Goal: Task Accomplishment & Management: Manage account settings

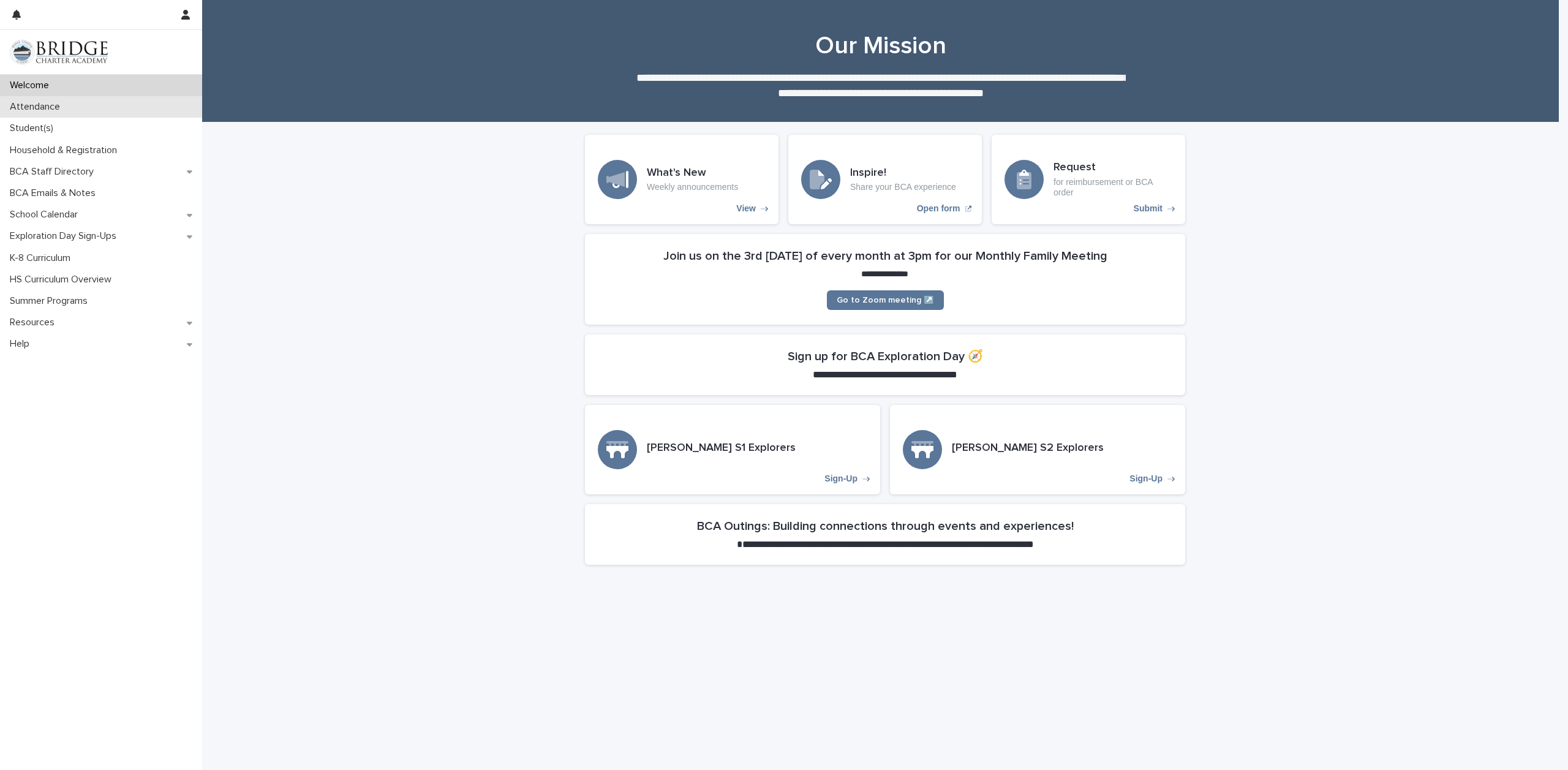
click at [39, 102] on p "Attendance" at bounding box center [38, 106] width 65 height 11
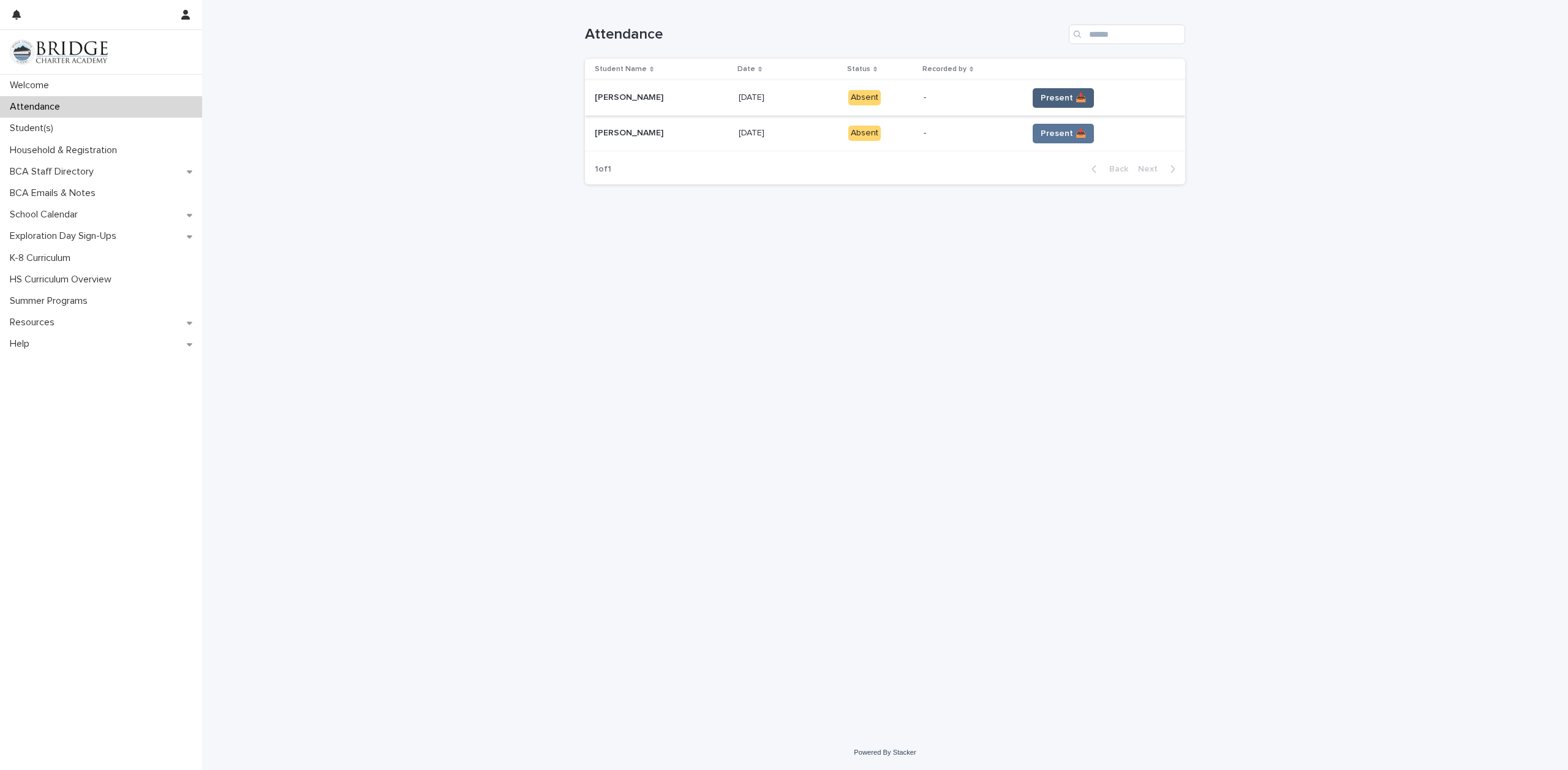
click at [1061, 98] on span "Present 📥" at bounding box center [1063, 98] width 46 height 12
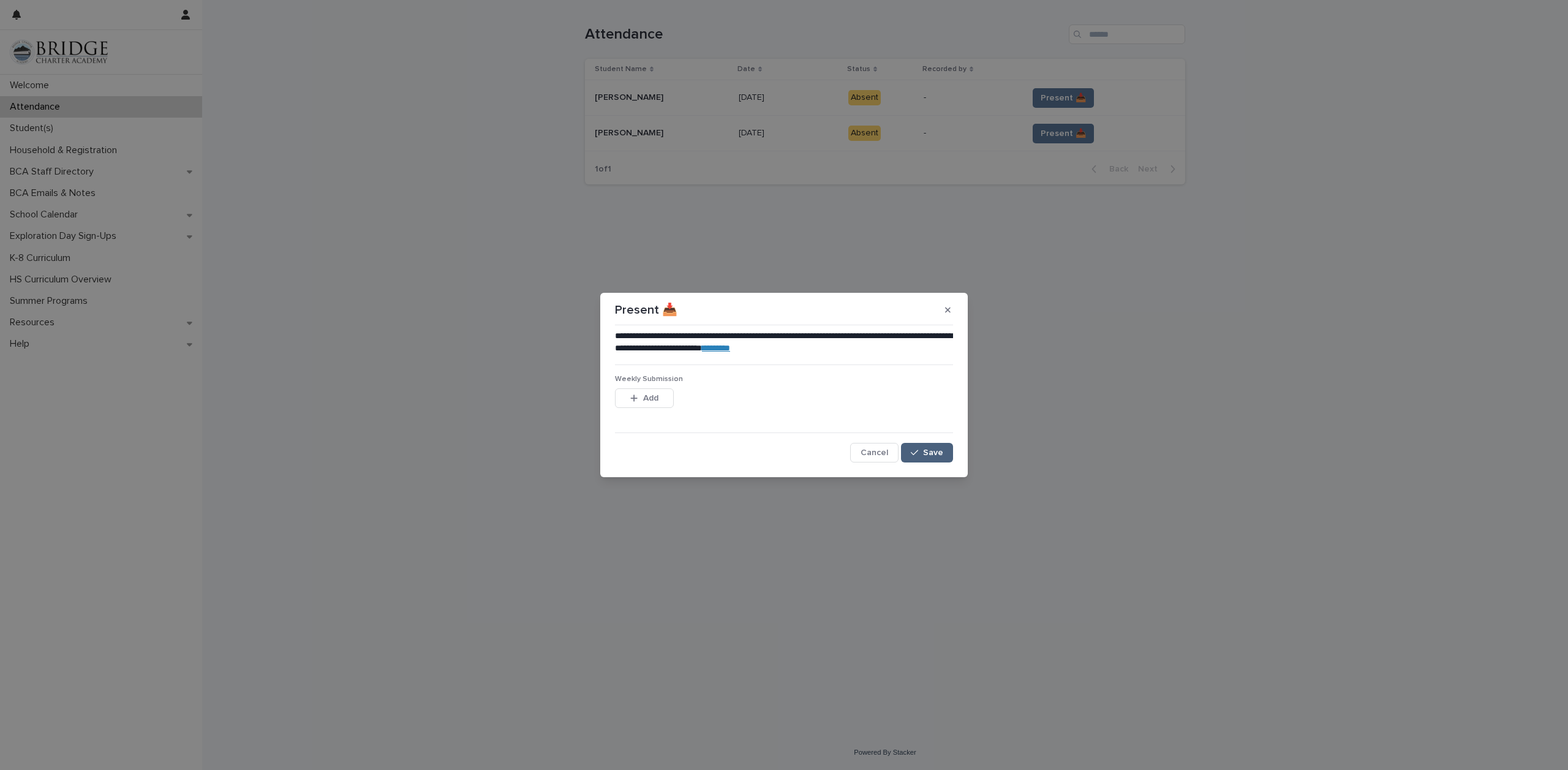
click at [936, 456] on span "Save" at bounding box center [933, 453] width 20 height 9
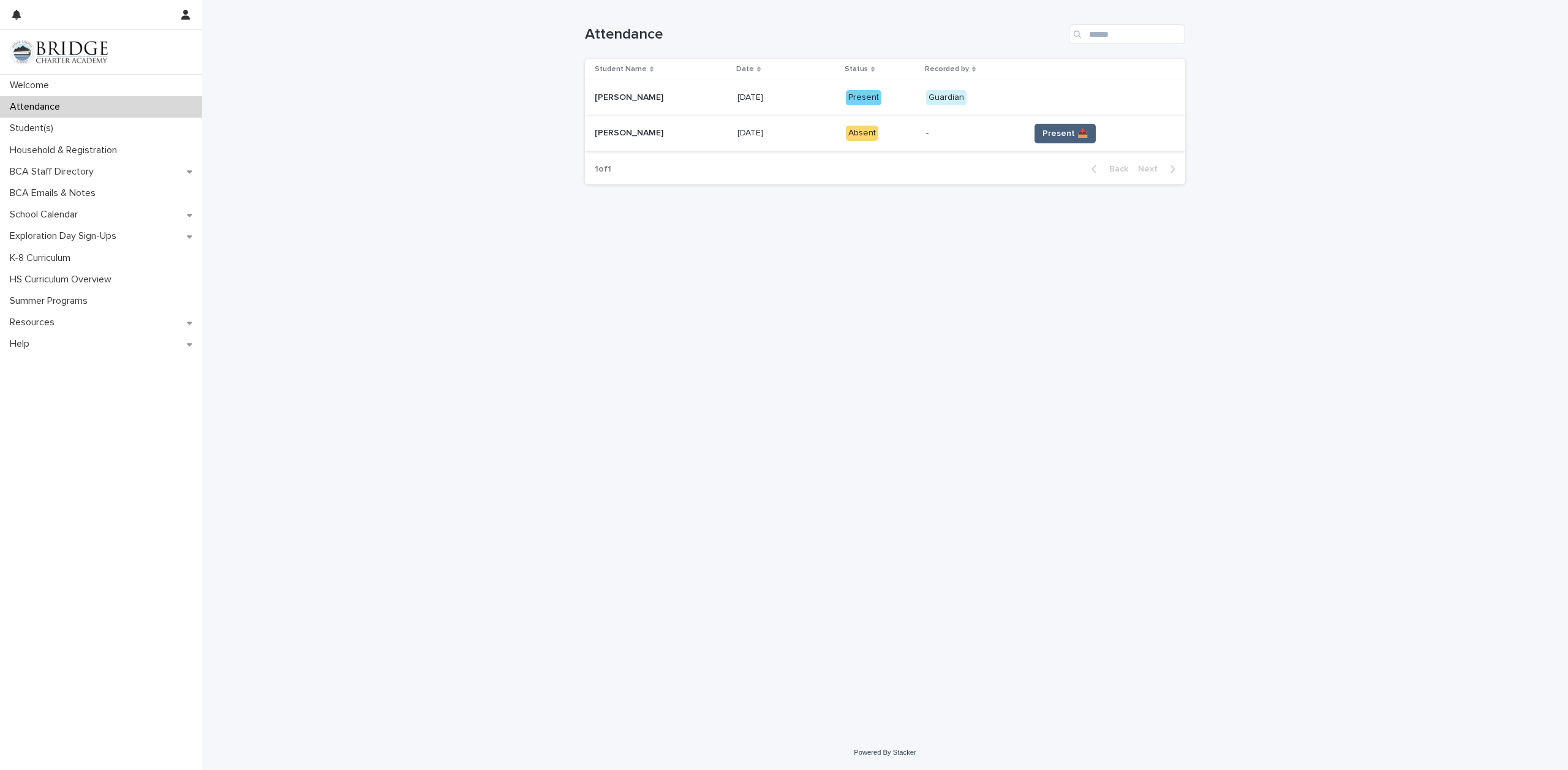
click at [1042, 133] on span "Present 📥" at bounding box center [1065, 133] width 46 height 12
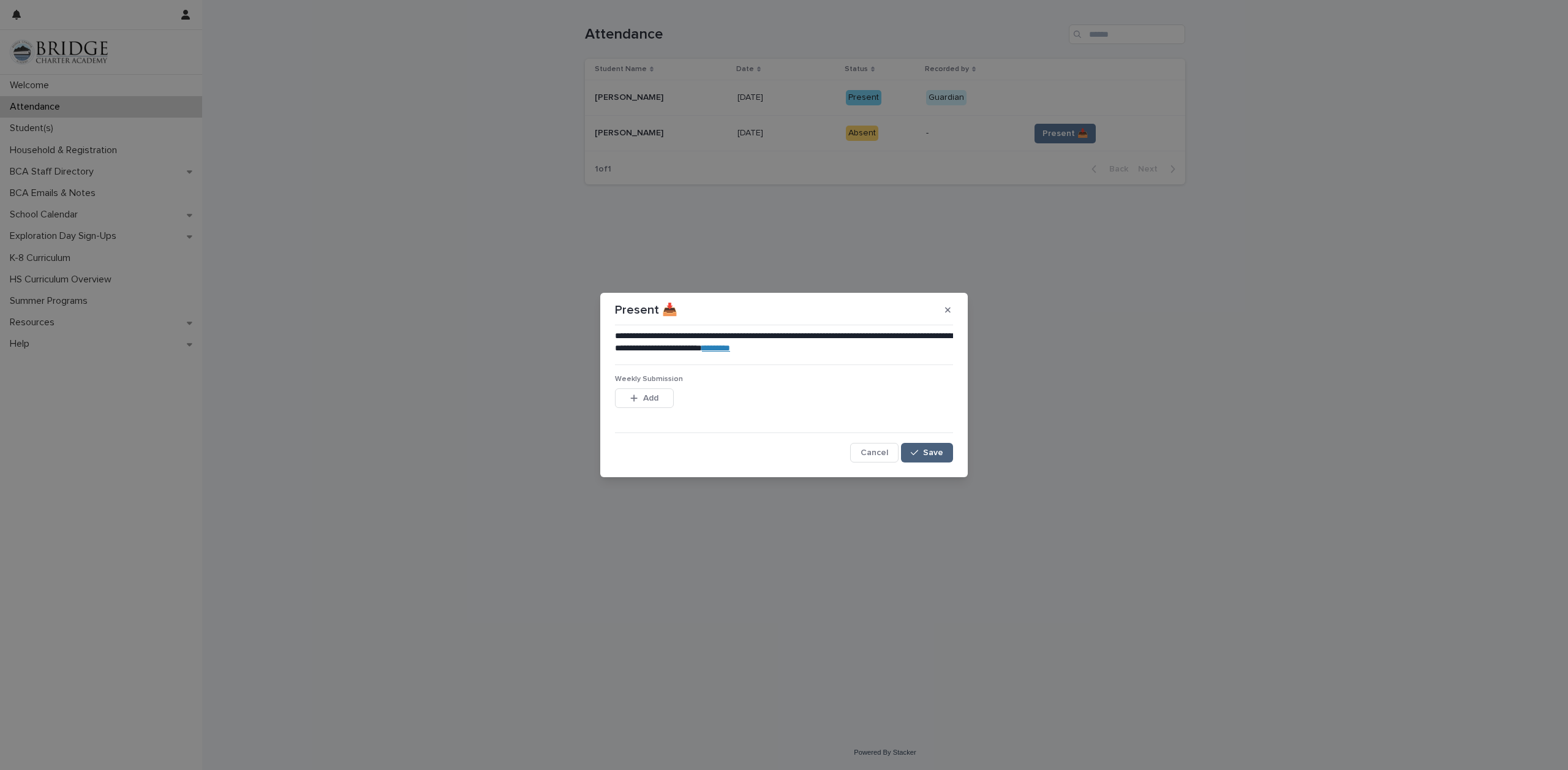
click at [920, 453] on div "button" at bounding box center [917, 453] width 12 height 9
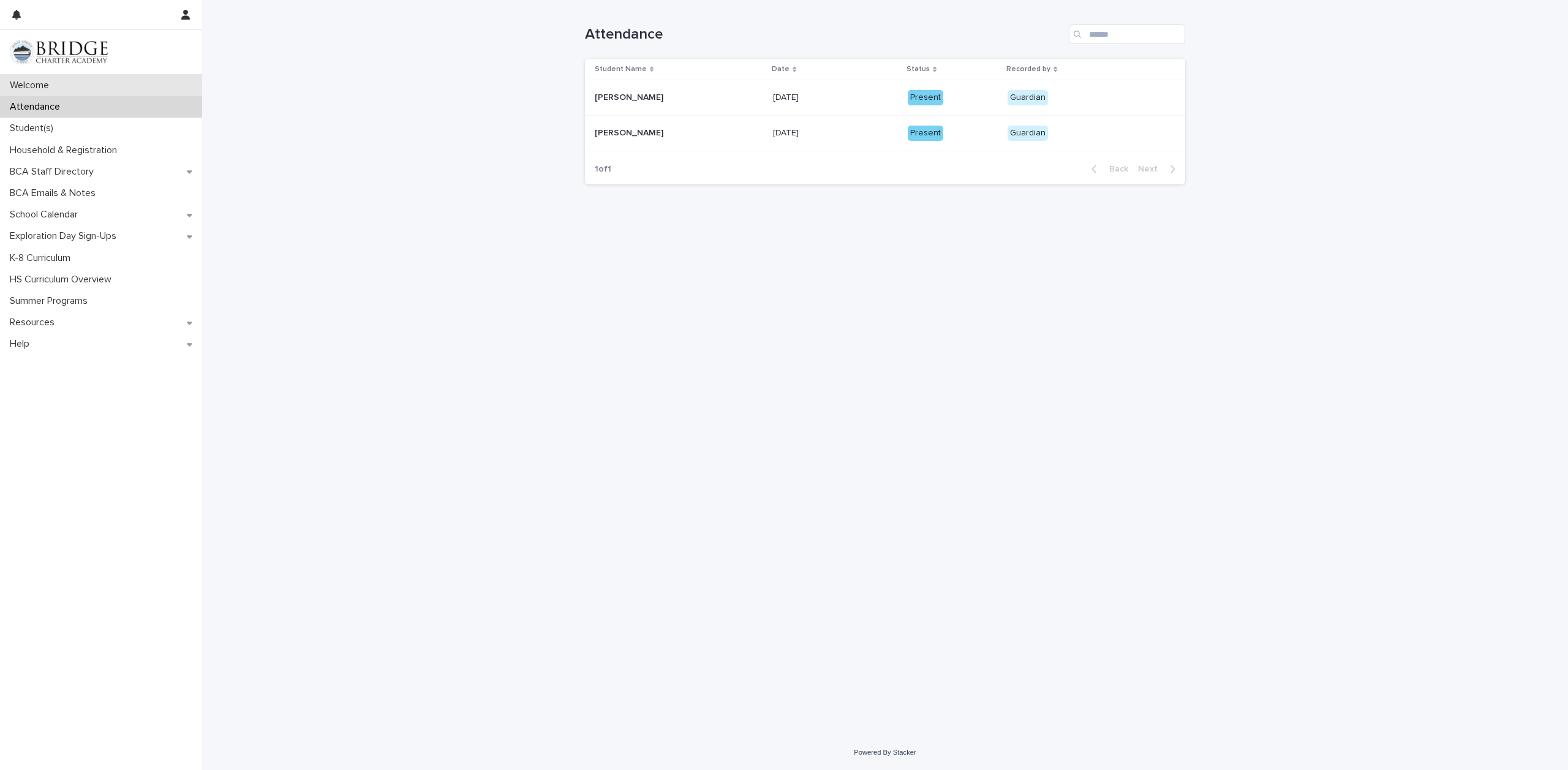
click at [25, 89] on p "Welcome" at bounding box center [32, 85] width 53 height 11
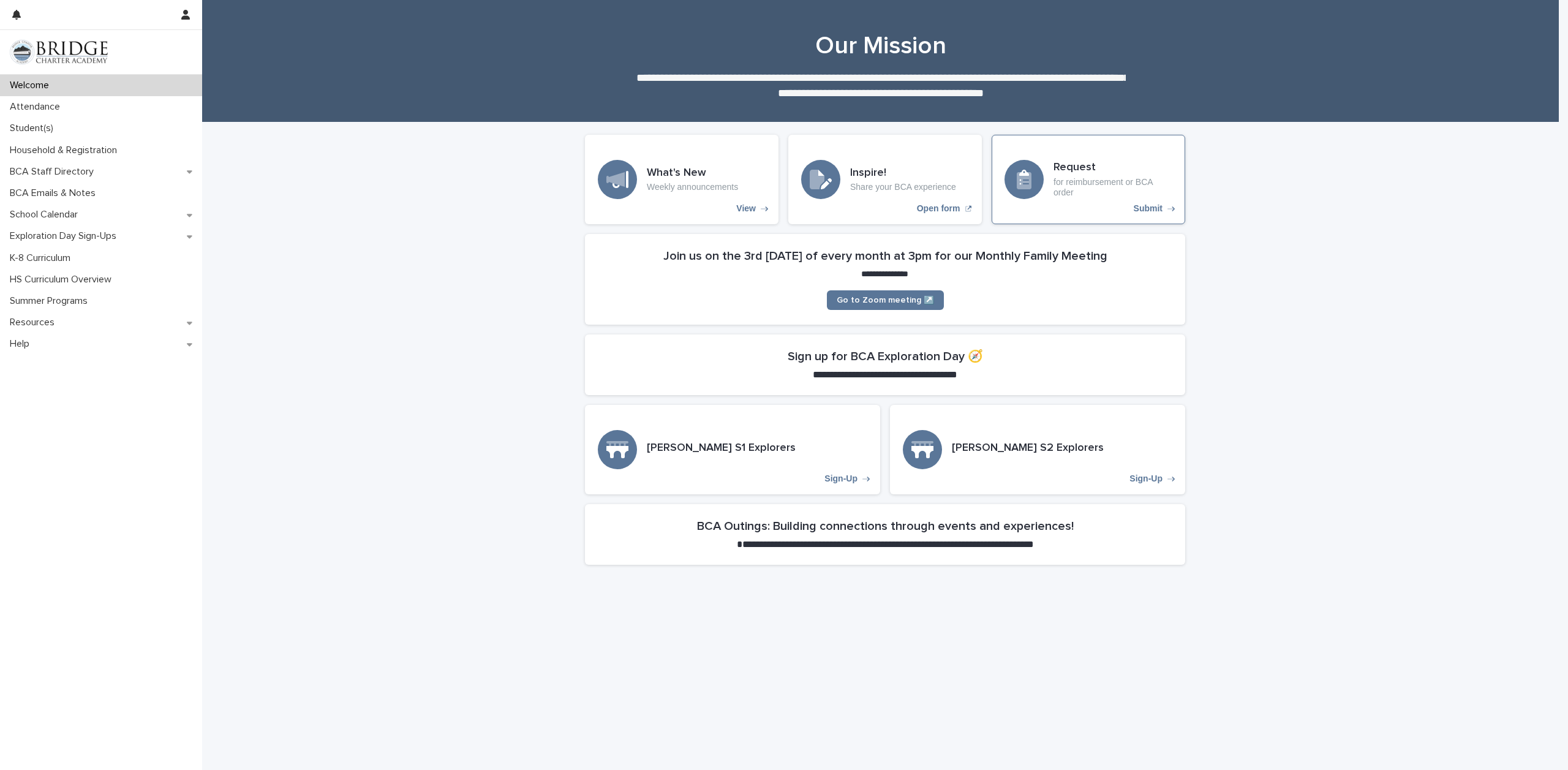
click at [1028, 174] on div "Submit" at bounding box center [1024, 179] width 39 height 39
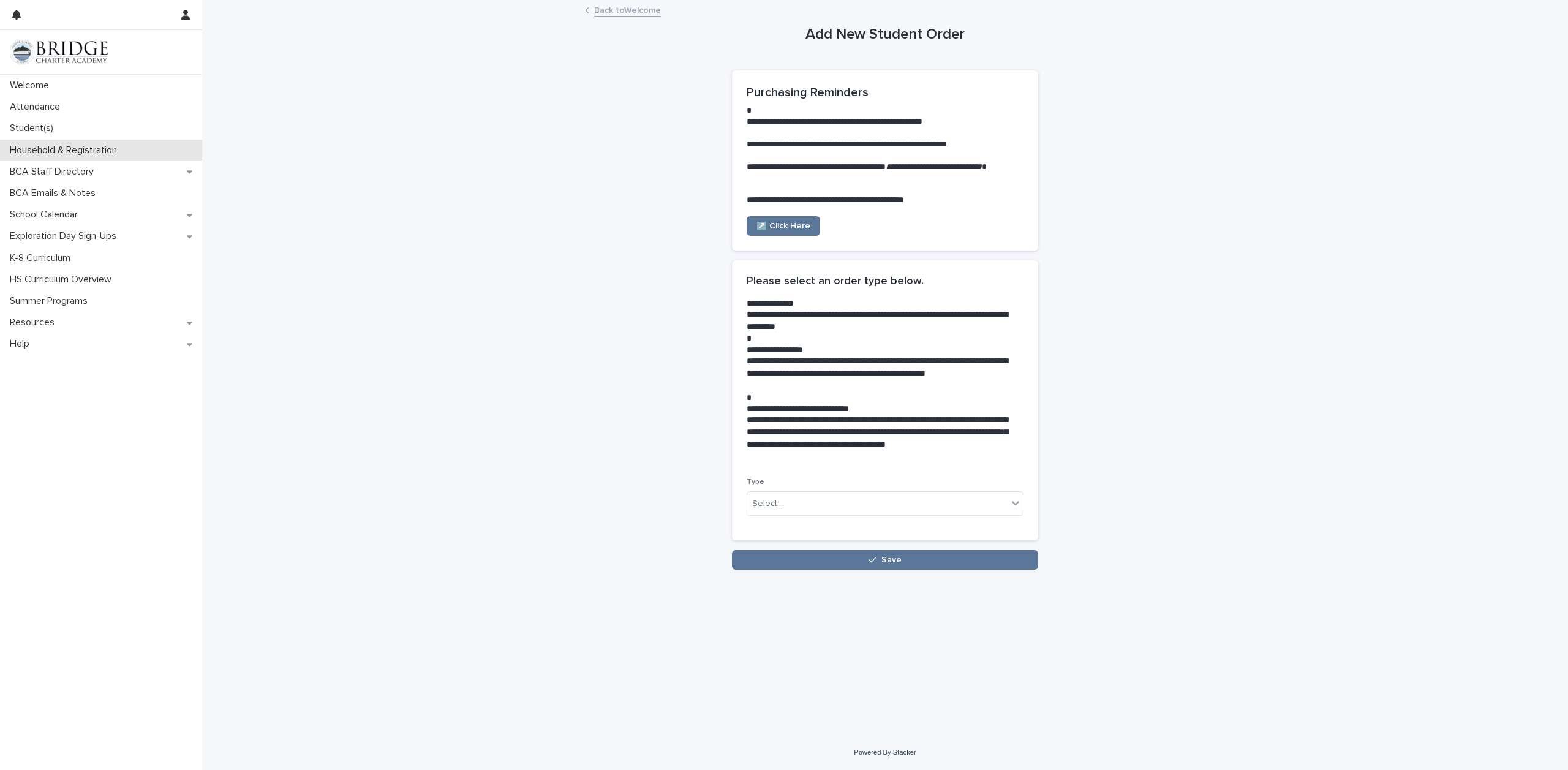
click at [49, 147] on p "Household & Registration" at bounding box center [66, 150] width 122 height 11
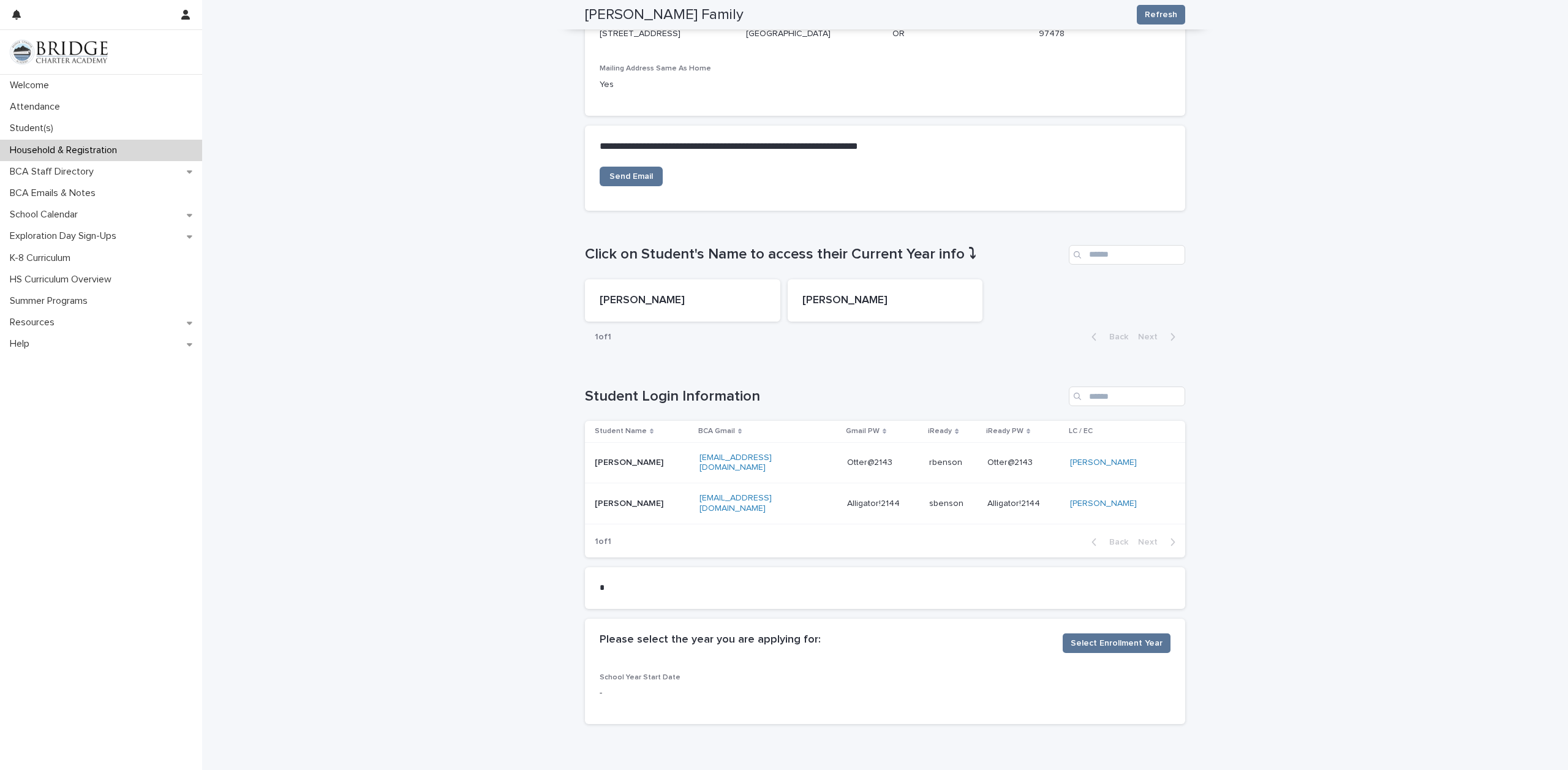
scroll to position [346, 0]
